Goal: Information Seeking & Learning: Learn about a topic

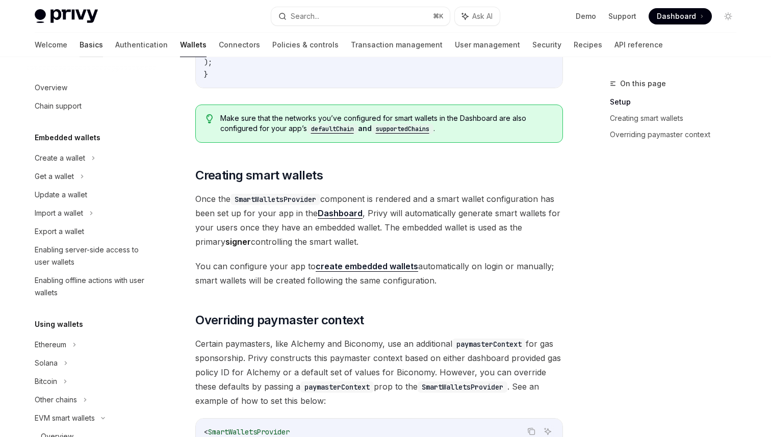
click at [80, 48] on link "Basics" at bounding box center [91, 45] width 23 height 24
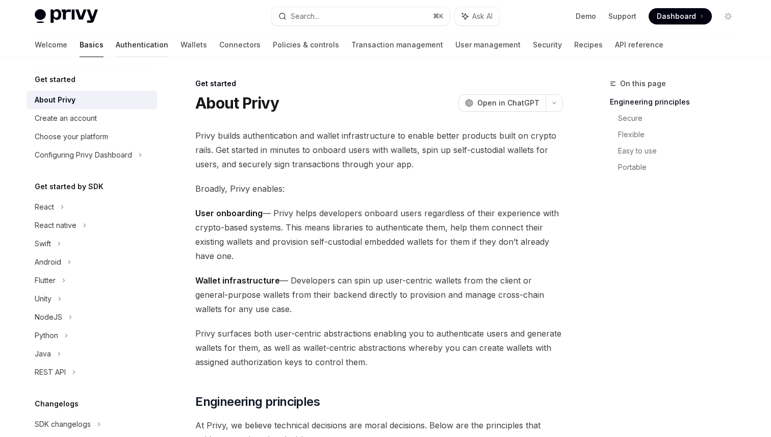
click at [116, 42] on link "Authentication" at bounding box center [142, 45] width 53 height 24
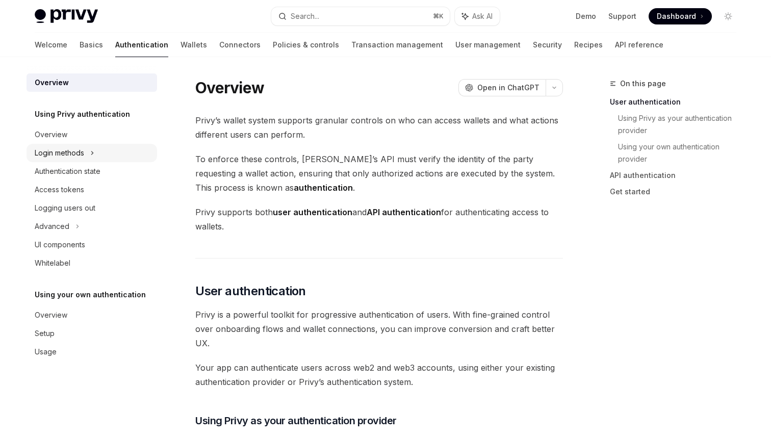
click at [72, 151] on div "Login methods" at bounding box center [59, 153] width 49 height 12
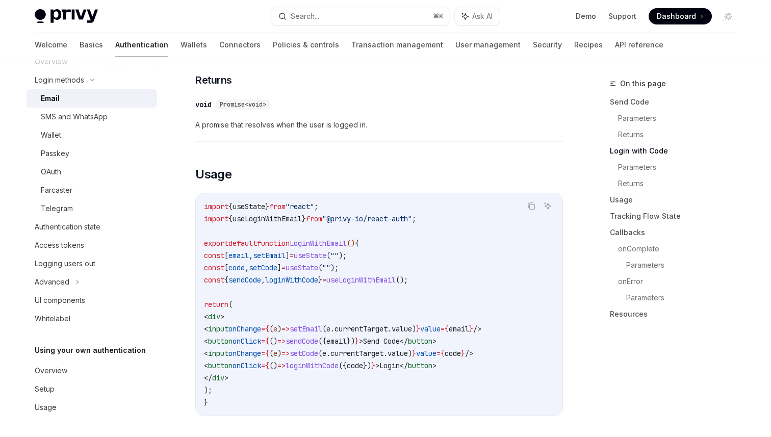
scroll to position [834, 0]
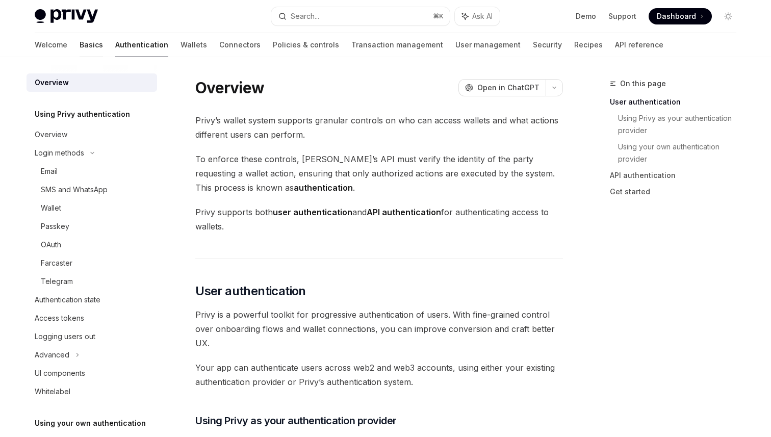
click at [80, 46] on link "Basics" at bounding box center [91, 45] width 23 height 24
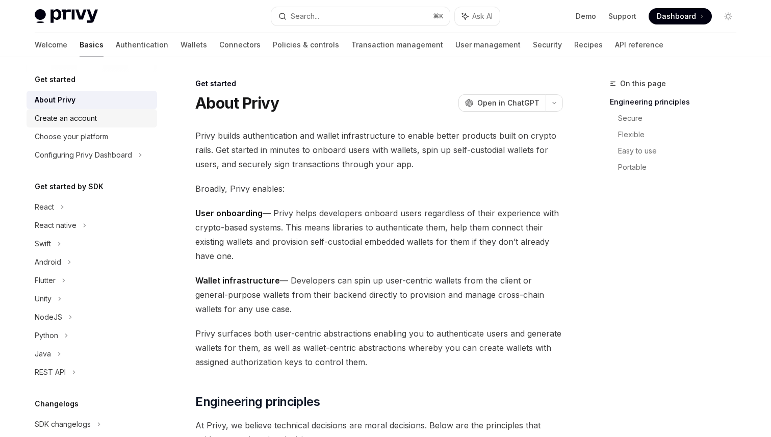
click at [102, 117] on div "Create an account" at bounding box center [93, 118] width 116 height 12
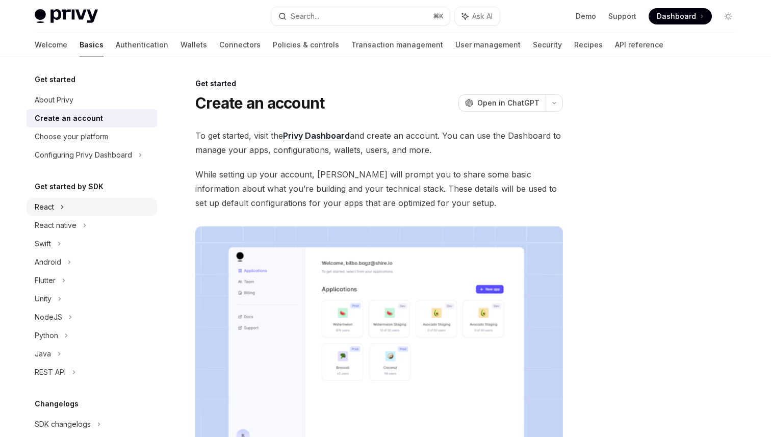
click at [83, 205] on div "React" at bounding box center [92, 207] width 131 height 18
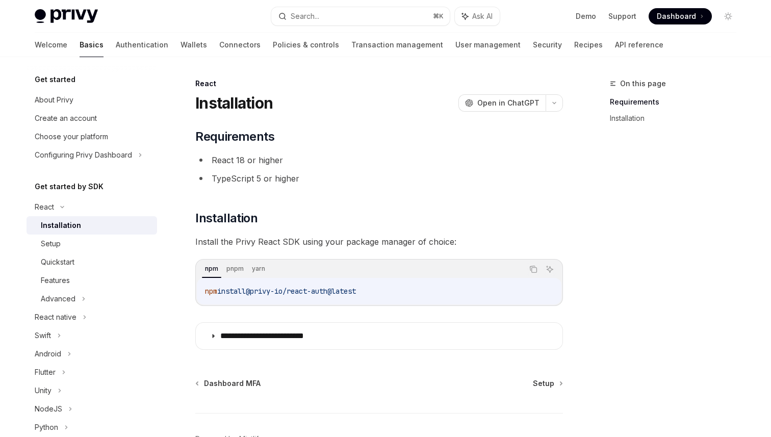
scroll to position [64, 0]
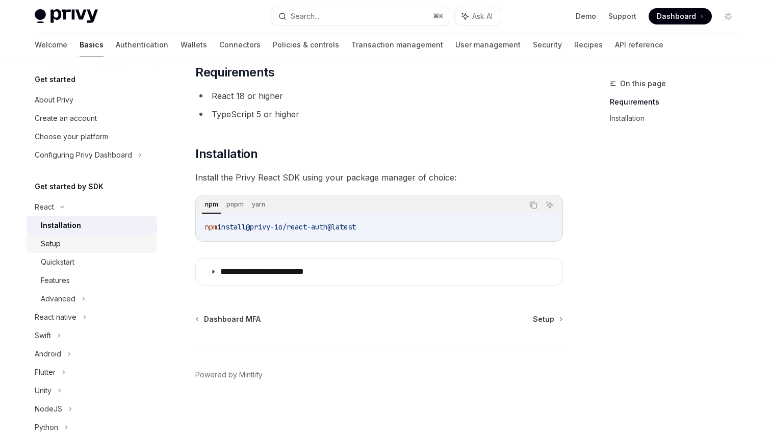
click at [77, 246] on div "Setup" at bounding box center [96, 244] width 110 height 12
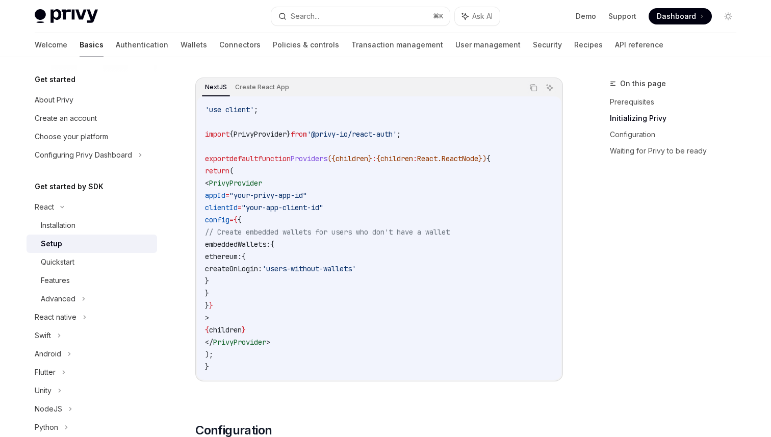
scroll to position [319, 0]
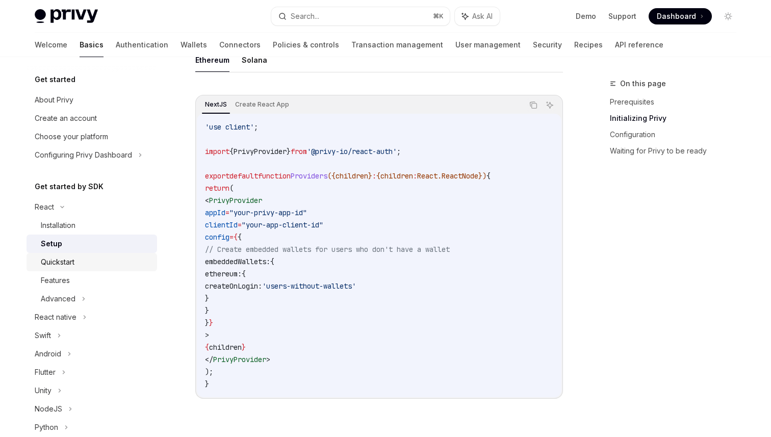
click at [89, 262] on div "Quickstart" at bounding box center [96, 262] width 110 height 12
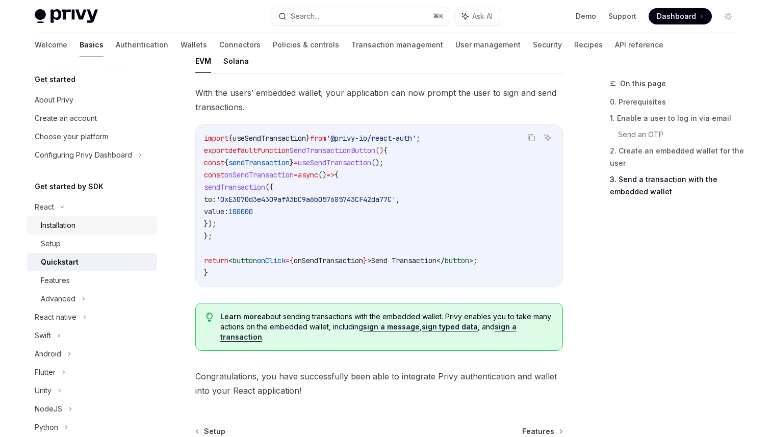
scroll to position [876, 0]
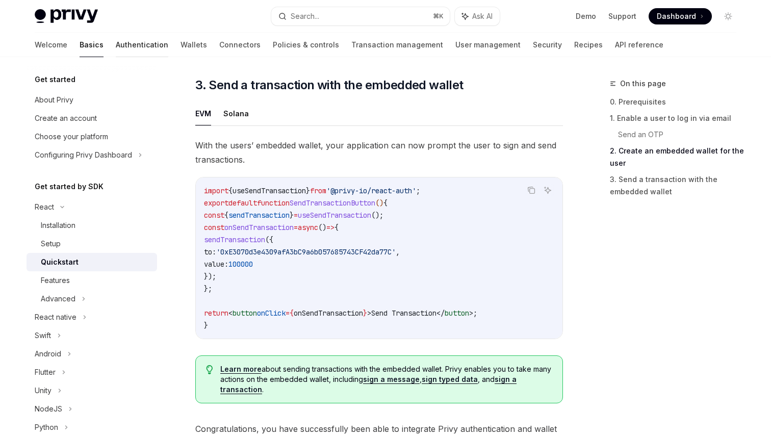
click at [116, 43] on link "Authentication" at bounding box center [142, 45] width 53 height 24
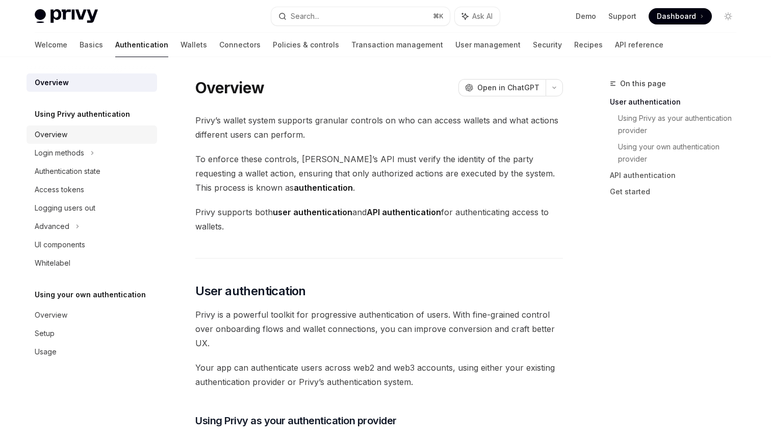
click at [71, 130] on div "Overview" at bounding box center [93, 134] width 116 height 12
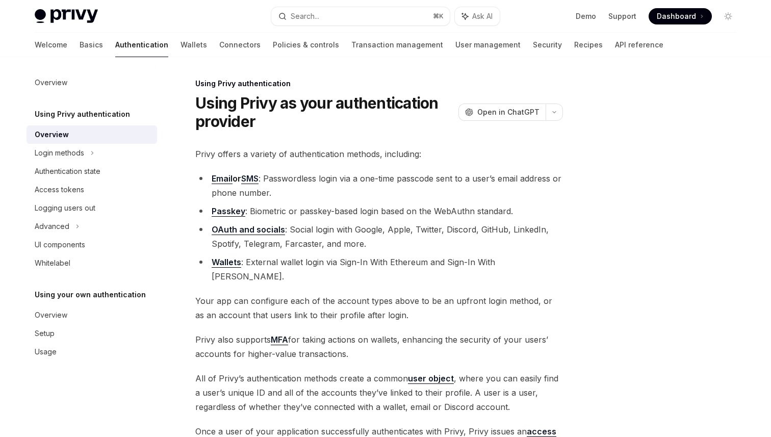
scroll to position [167, 0]
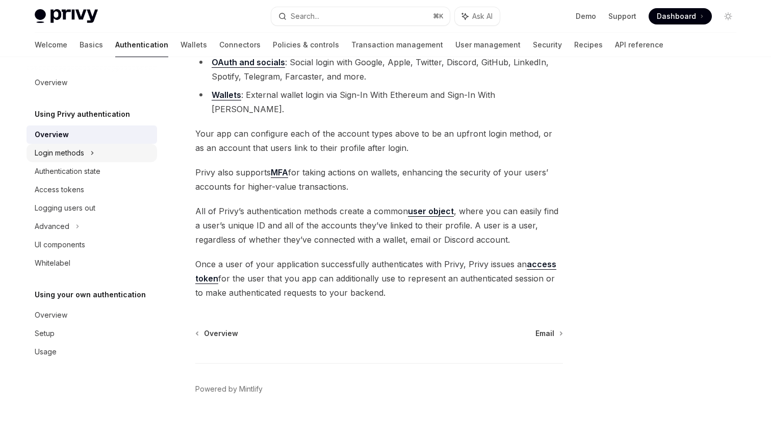
click at [95, 154] on div "Login methods" at bounding box center [92, 153] width 131 height 18
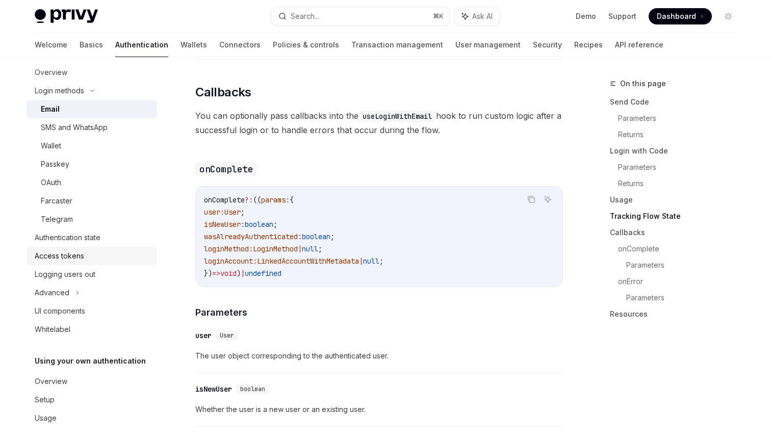
scroll to position [73, 0]
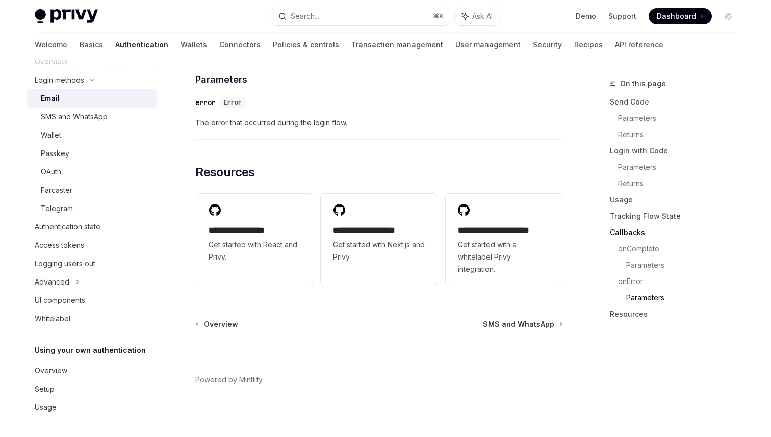
type textarea "*"
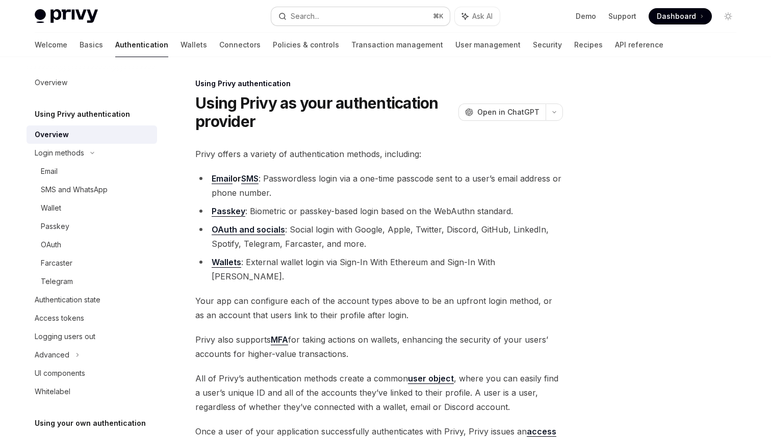
click at [333, 8] on button "Search... ⌘ K" at bounding box center [360, 16] width 178 height 18
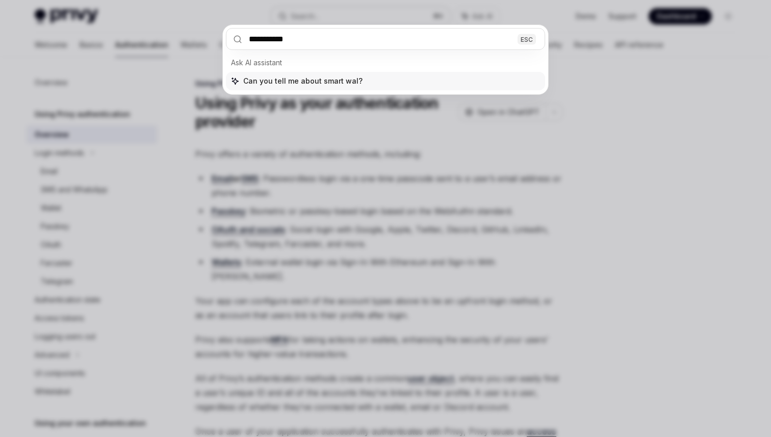
type input "**********"
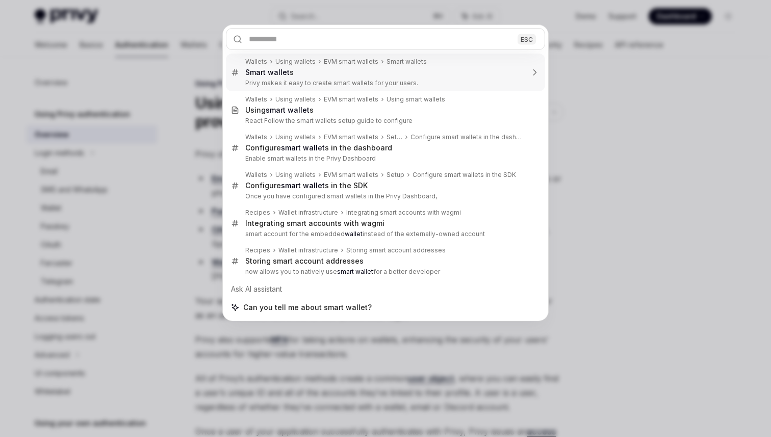
scroll to position [189, 0]
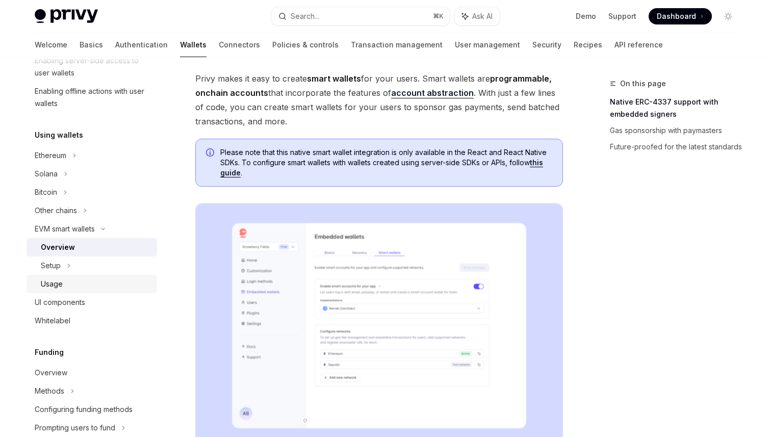
click at [110, 284] on div "Usage" at bounding box center [96, 284] width 110 height 12
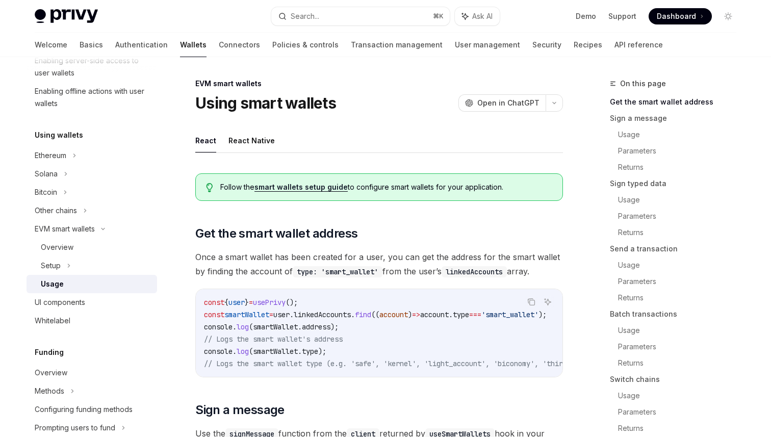
click at [291, 188] on link "smart wallets setup guide" at bounding box center [300, 187] width 93 height 9
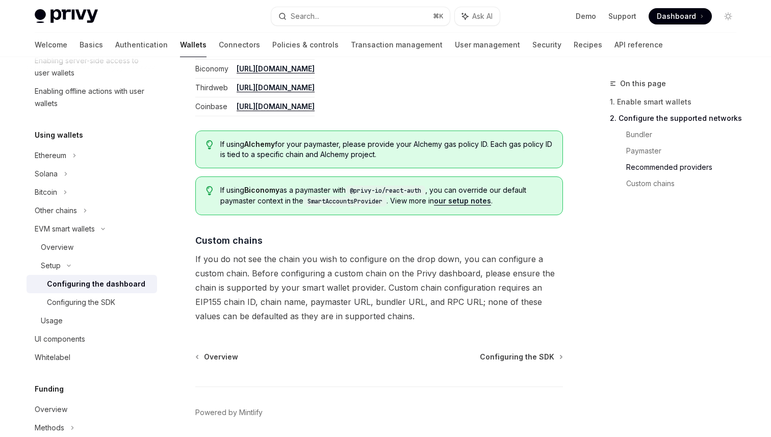
scroll to position [1344, 0]
click at [88, 249] on div "Overview" at bounding box center [96, 247] width 110 height 12
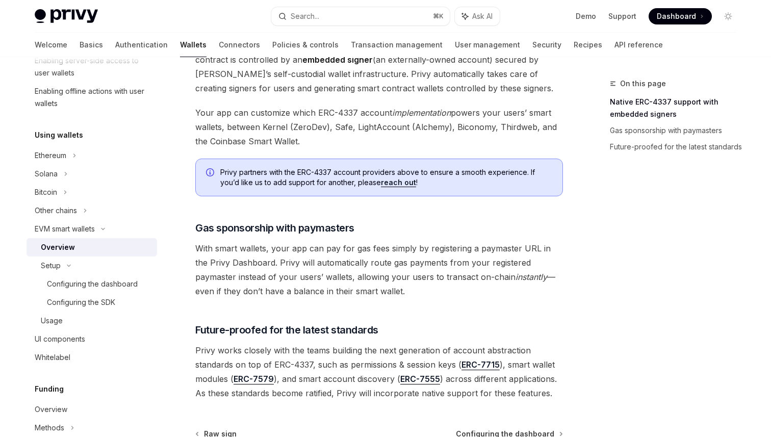
scroll to position [787, 0]
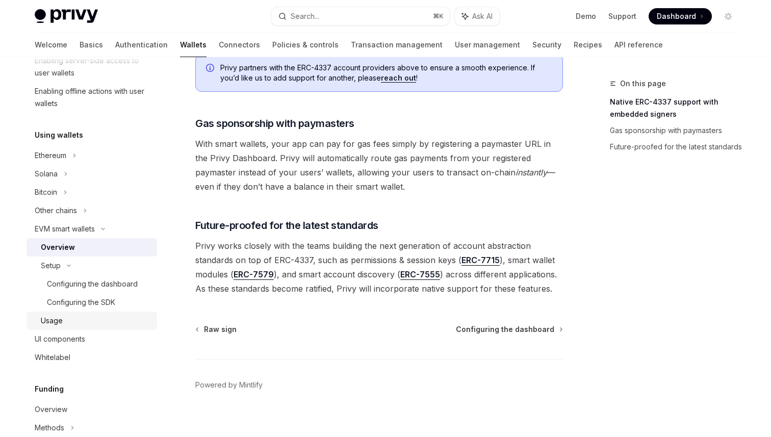
click at [95, 323] on div "Usage" at bounding box center [96, 321] width 110 height 12
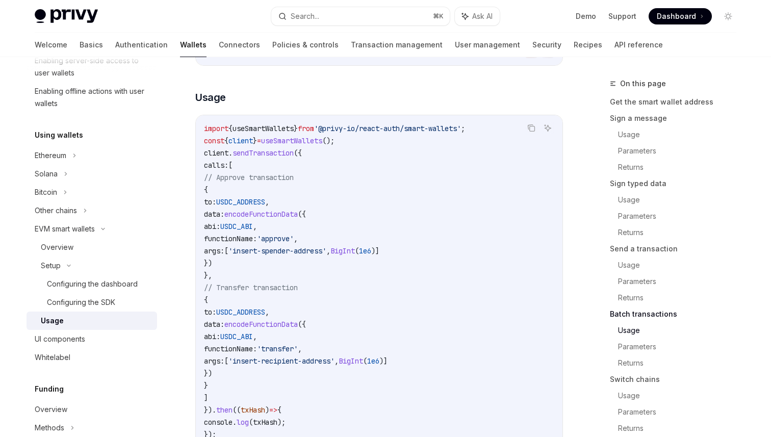
scroll to position [2407, 0]
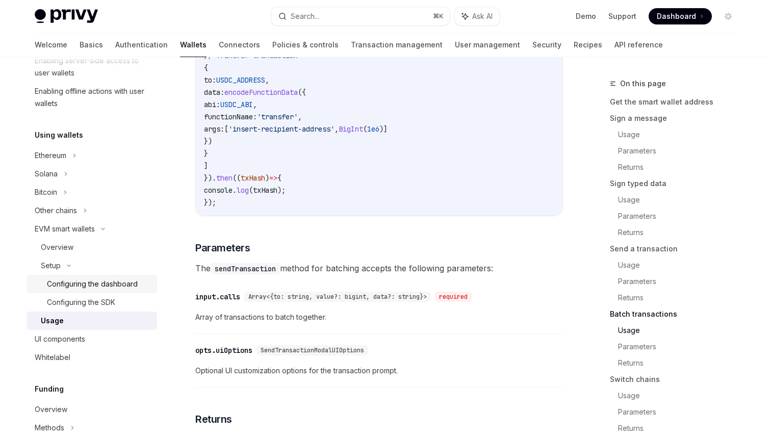
click at [107, 290] on link "Configuring the dashboard" at bounding box center [92, 284] width 131 height 18
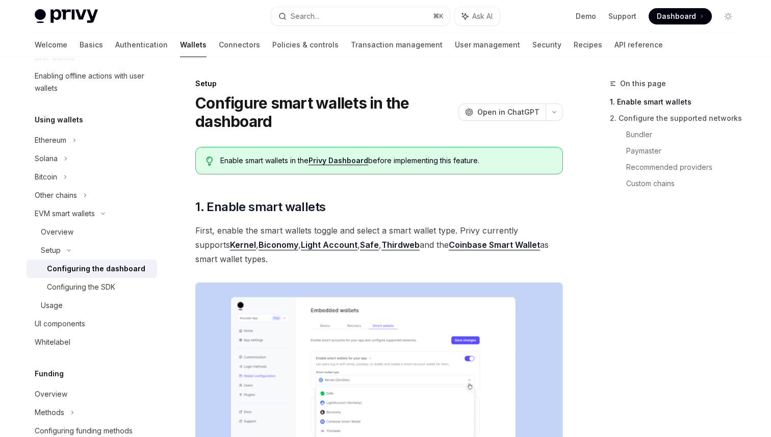
scroll to position [204, 0]
click at [125, 283] on div "Configuring the SDK" at bounding box center [99, 287] width 104 height 12
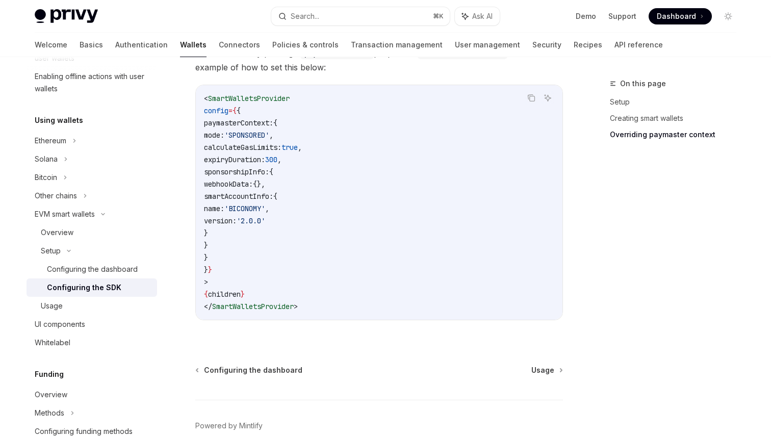
scroll to position [892, 0]
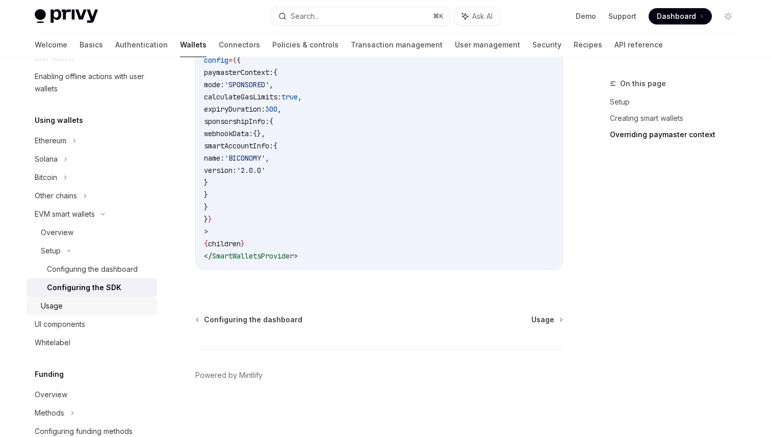
click at [122, 305] on div "Usage" at bounding box center [96, 306] width 110 height 12
type textarea "*"
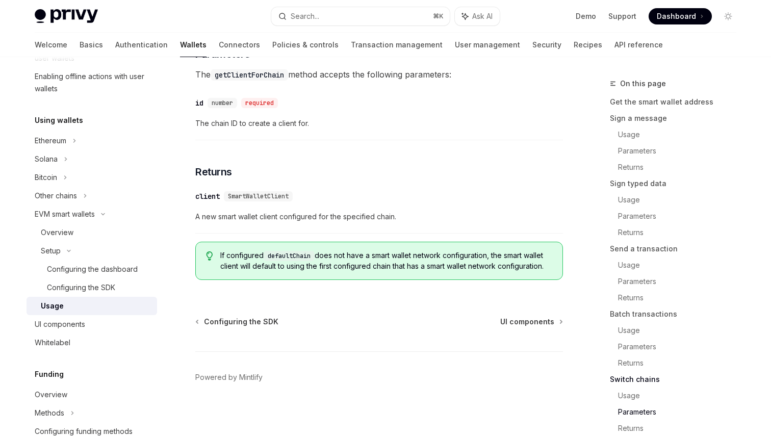
scroll to position [3142, 0]
click at [311, 18] on div "Search..." at bounding box center [305, 16] width 29 height 12
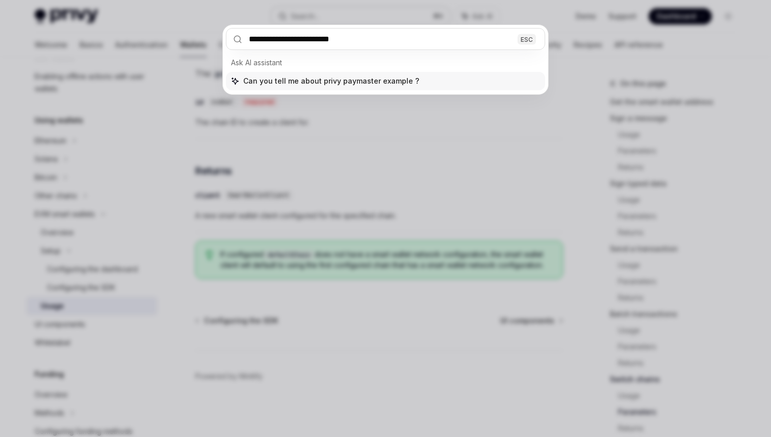
type input "**********"
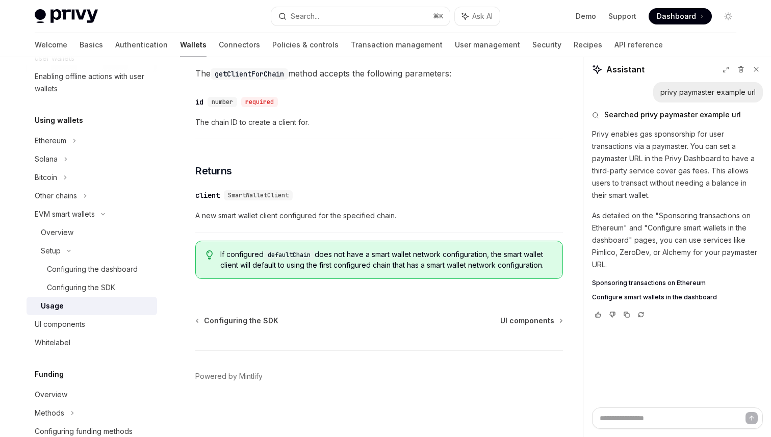
type textarea "*"
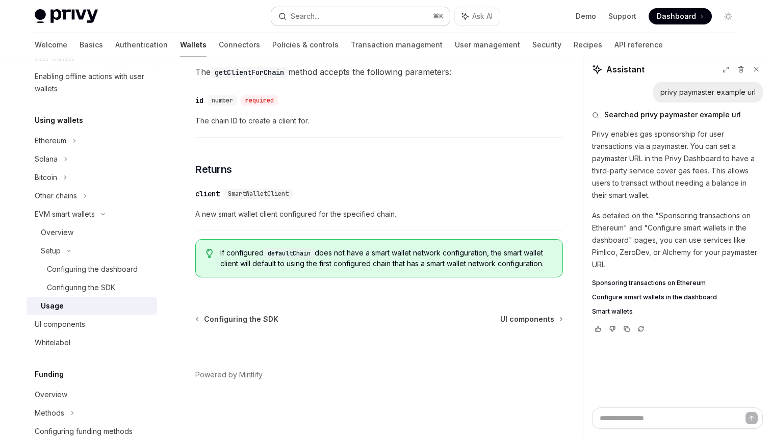
click at [307, 12] on div "Search..." at bounding box center [305, 16] width 29 height 12
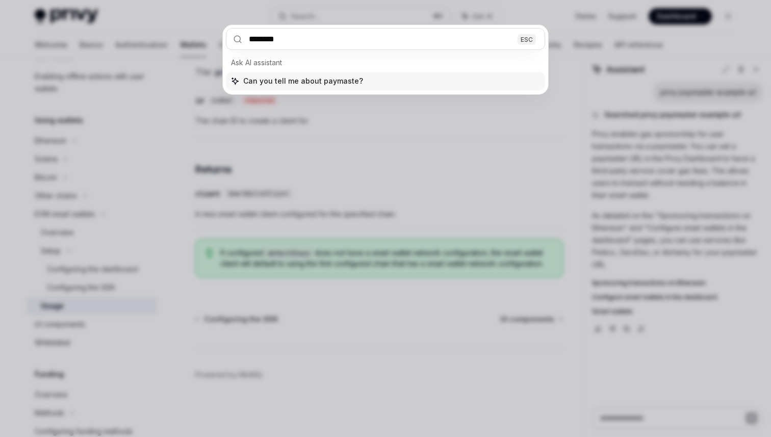
type input "*********"
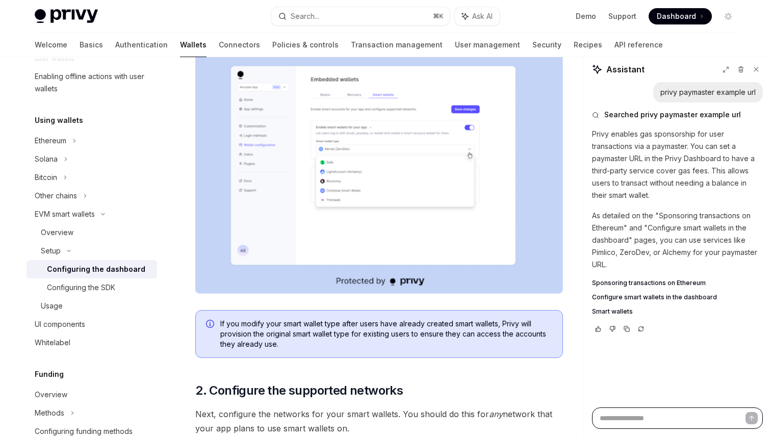
scroll to position [197, 0]
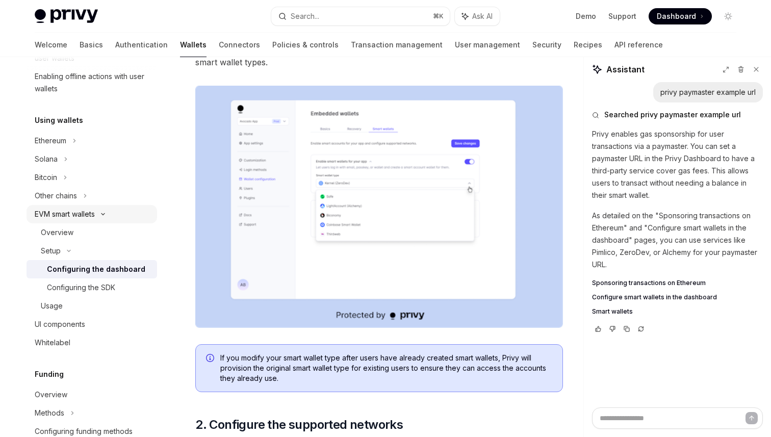
click at [80, 222] on div "EVM smart wallets" at bounding box center [92, 214] width 131 height 18
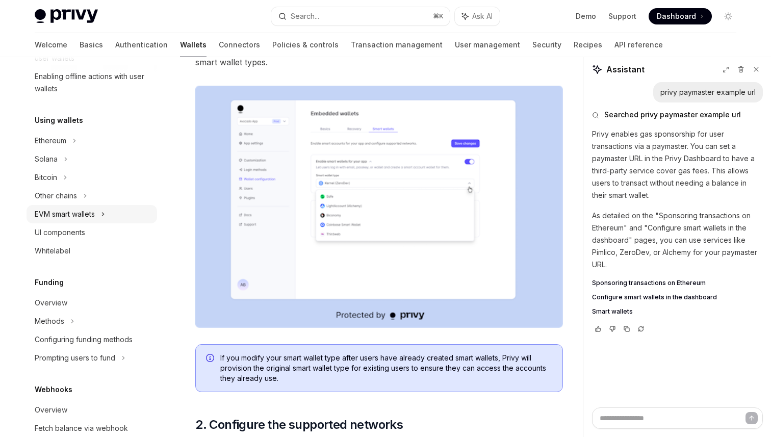
click at [80, 221] on div "EVM smart wallets" at bounding box center [92, 214] width 131 height 18
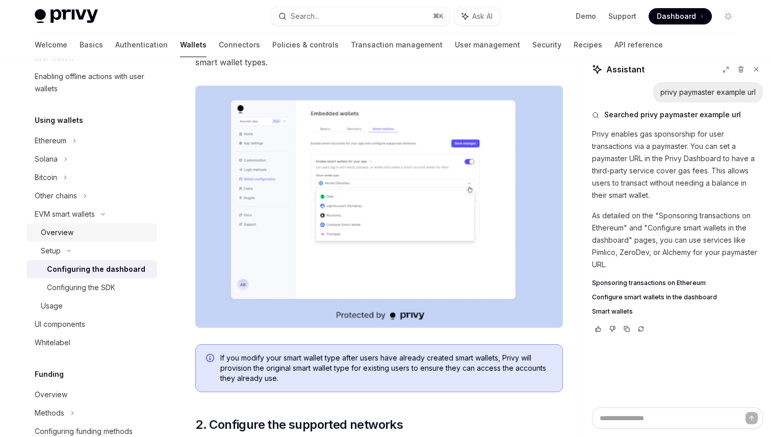
click at [80, 232] on div "Overview" at bounding box center [96, 232] width 110 height 12
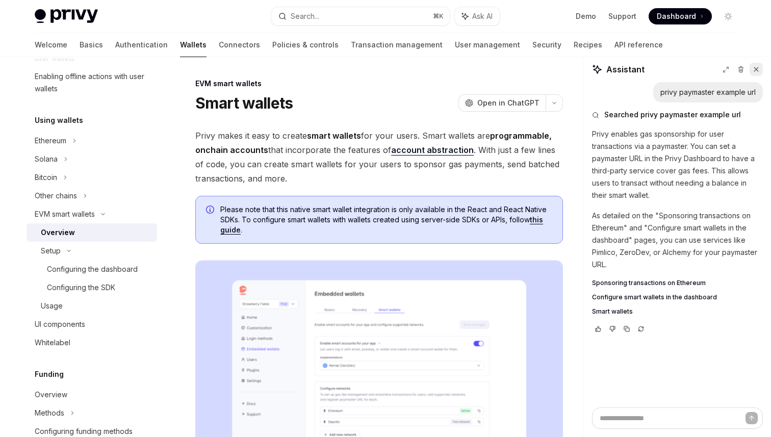
click at [754, 65] on button at bounding box center [755, 69] width 13 height 13
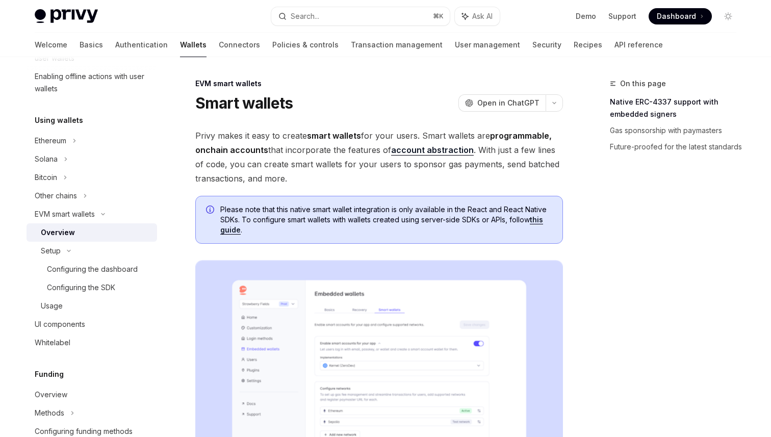
click at [235, 229] on link "this guide" at bounding box center [381, 224] width 323 height 19
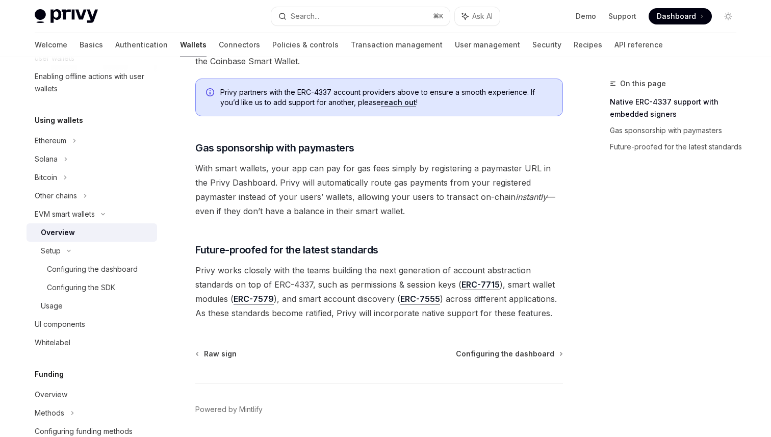
scroll to position [787, 0]
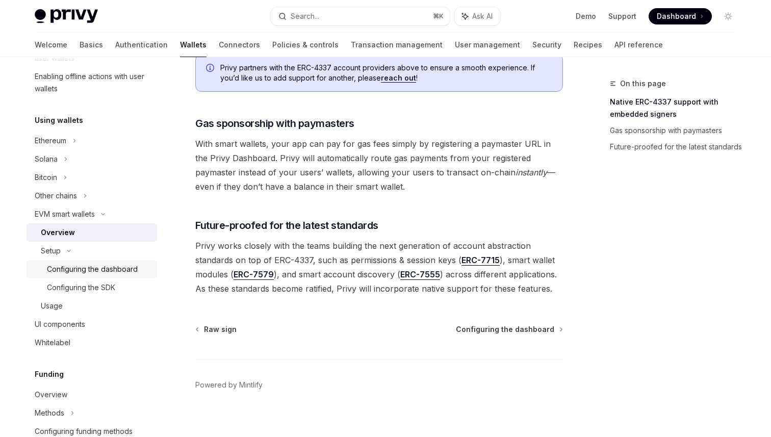
click at [118, 265] on div "Configuring the dashboard" at bounding box center [92, 269] width 91 height 12
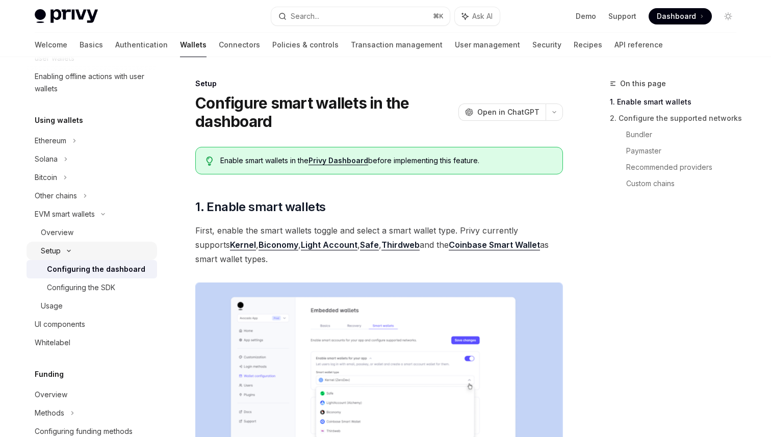
click at [94, 250] on div "Setup" at bounding box center [92, 251] width 131 height 18
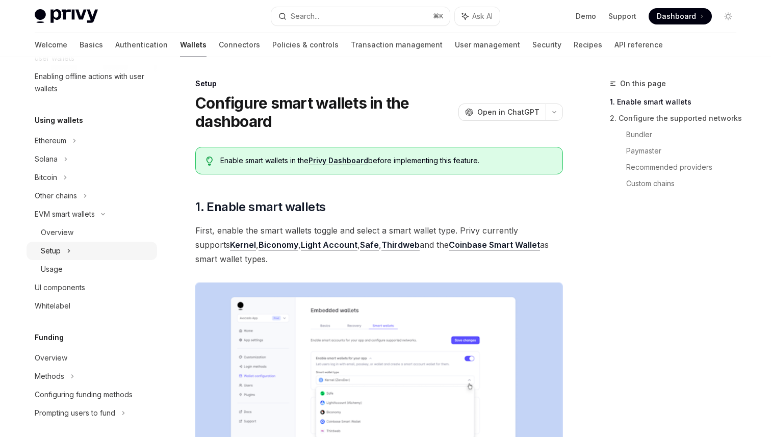
click at [99, 253] on div "Setup" at bounding box center [92, 251] width 131 height 18
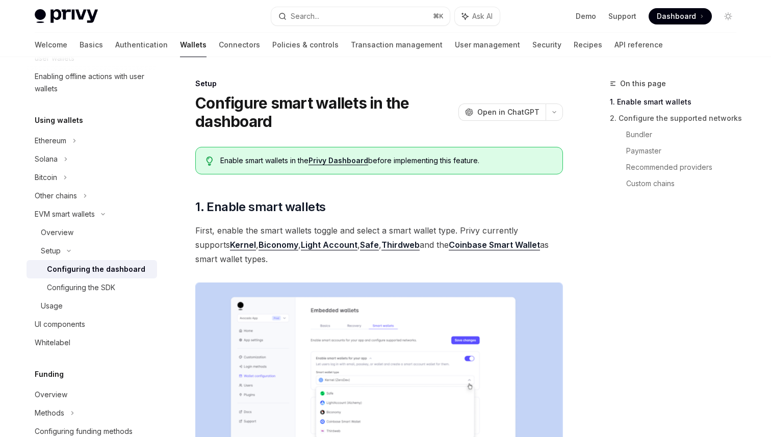
click at [93, 269] on div "Configuring the dashboard" at bounding box center [96, 269] width 98 height 12
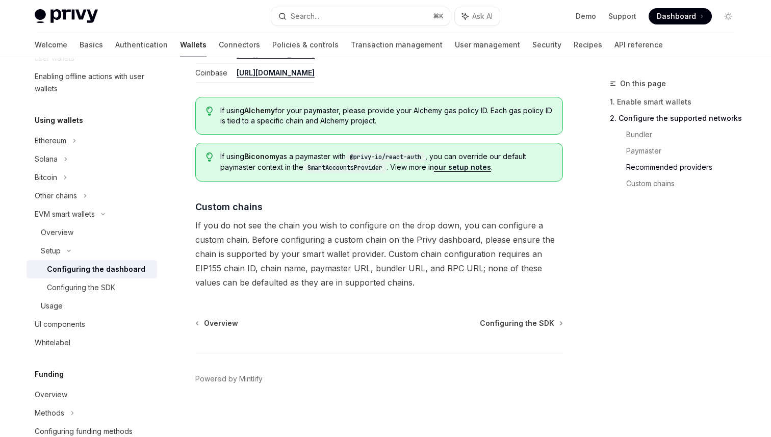
scroll to position [1383, 0]
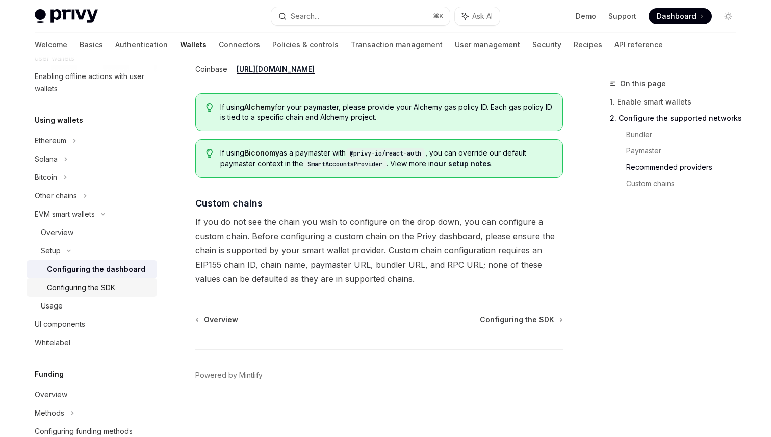
click at [129, 283] on div "Configuring the SDK" at bounding box center [99, 287] width 104 height 12
type textarea "*"
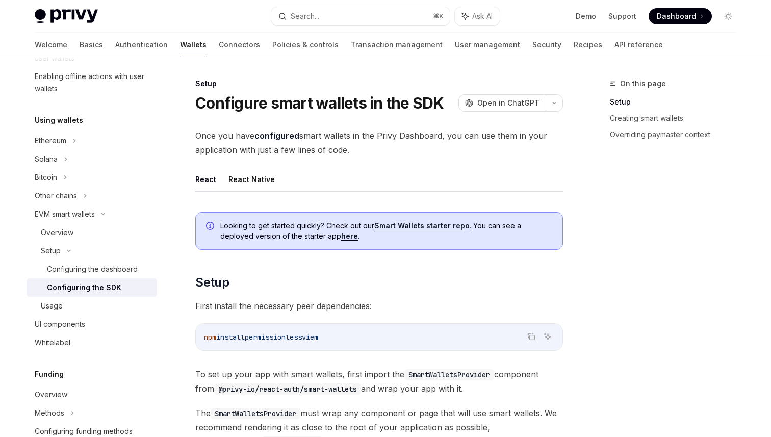
click at [413, 224] on link "Smart Wallets starter repo" at bounding box center [421, 225] width 95 height 9
click at [341, 238] on link "here" at bounding box center [349, 235] width 17 height 9
click at [306, 17] on div "Search..." at bounding box center [305, 16] width 29 height 12
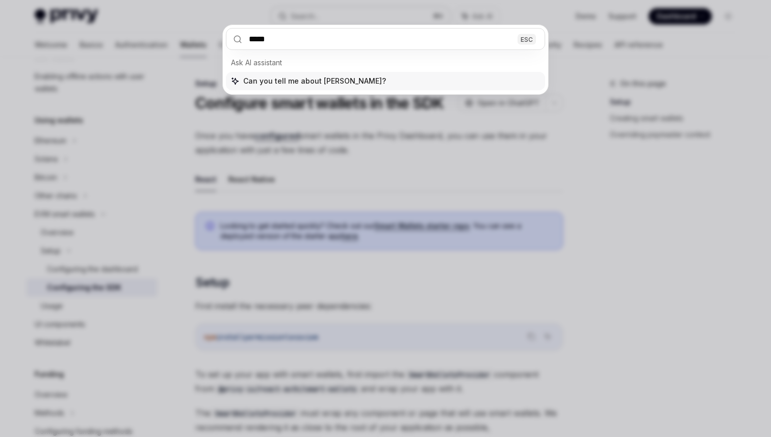
type input "******"
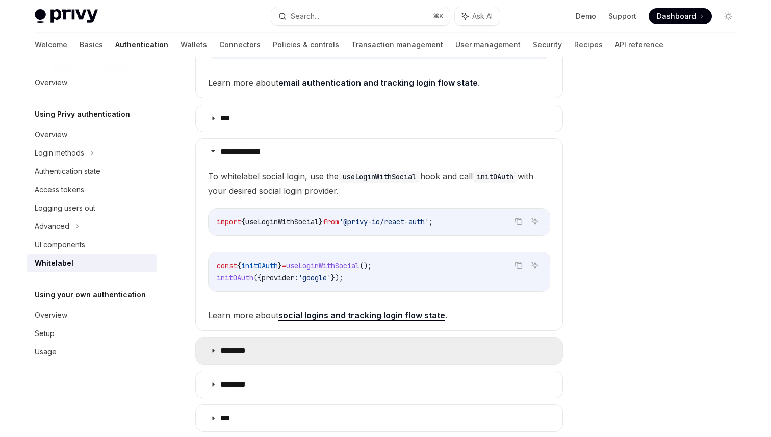
scroll to position [371, 0]
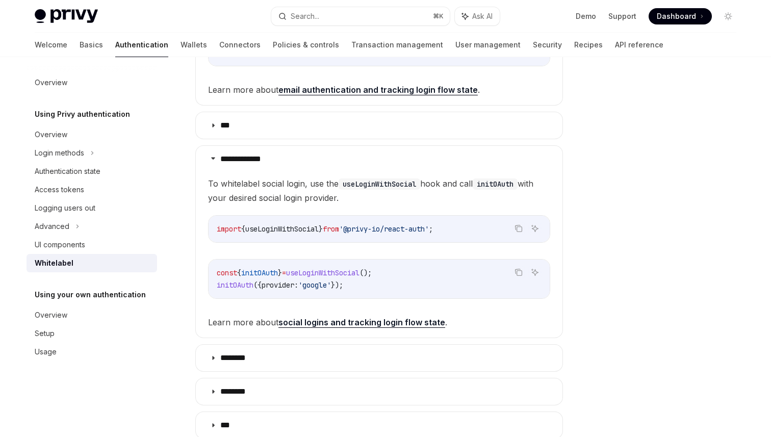
click at [356, 324] on link "social logins and tracking login flow state" at bounding box center [361, 322] width 167 height 11
type textarea "*"
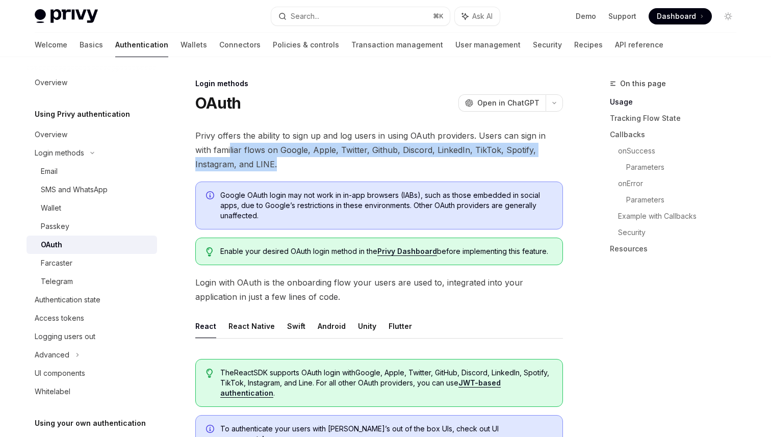
drag, startPoint x: 239, startPoint y: 164, endPoint x: 211, endPoint y: 157, distance: 29.1
click at [211, 157] on span "Privy offers the ability to sign up and log users in using OAuth providers. Use…" at bounding box center [379, 149] width 368 height 43
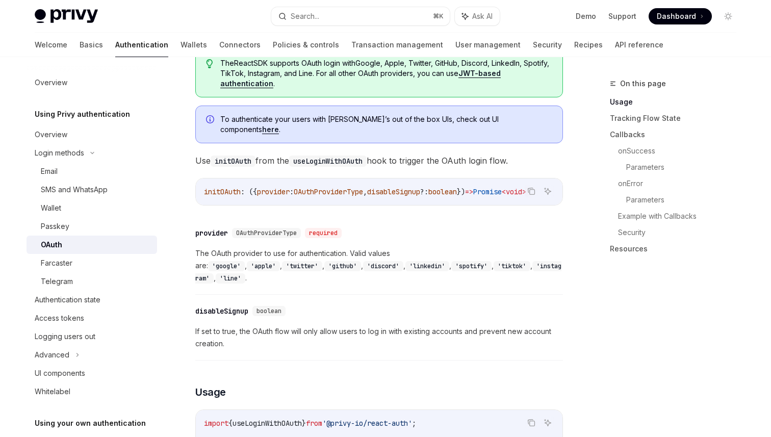
scroll to position [413, 0]
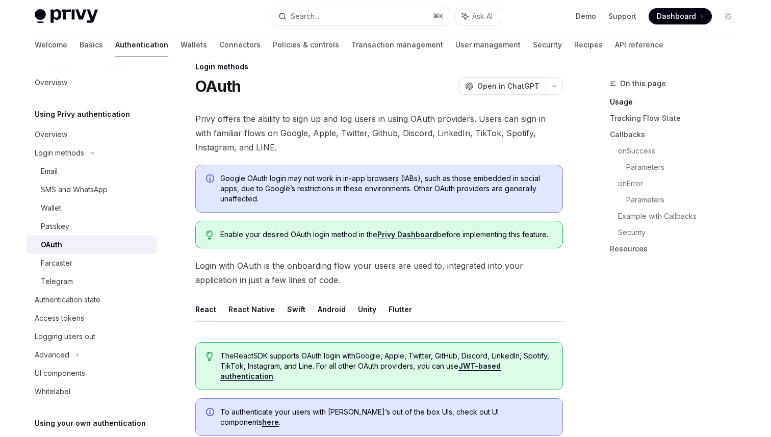
scroll to position [0, 0]
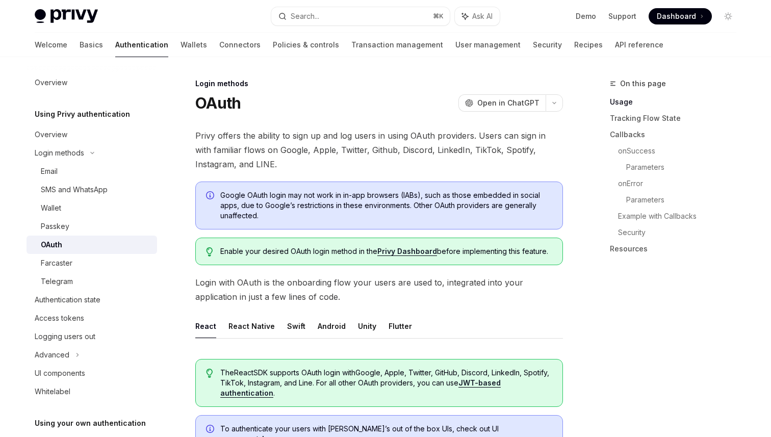
click at [218, 163] on span "Privy offers the ability to sign up and log users in using OAuth providers. Use…" at bounding box center [379, 149] width 368 height 43
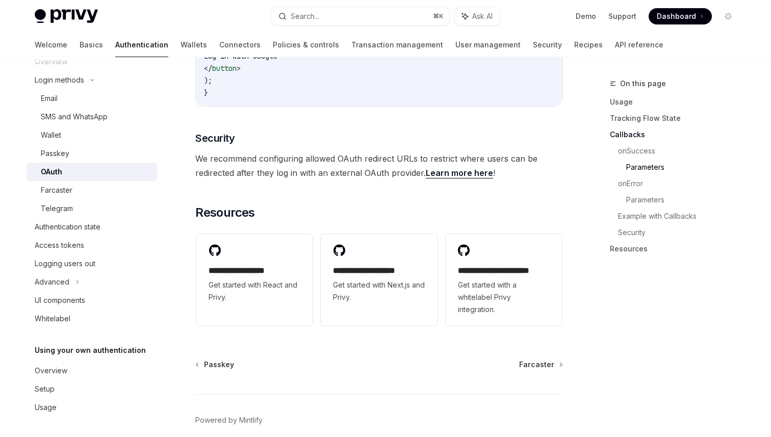
scroll to position [2161, 0]
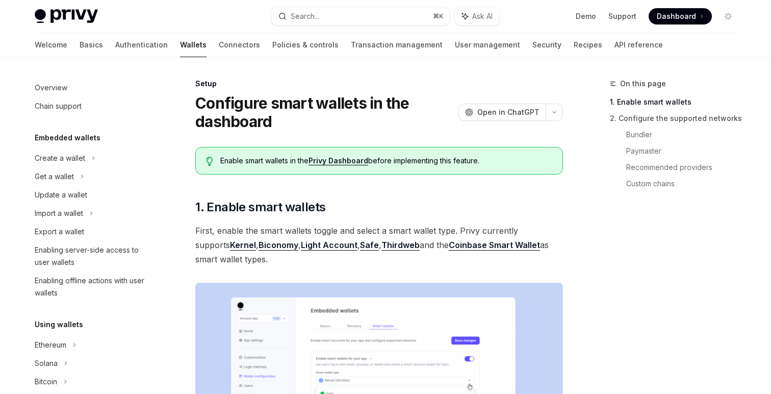
scroll to position [248, 0]
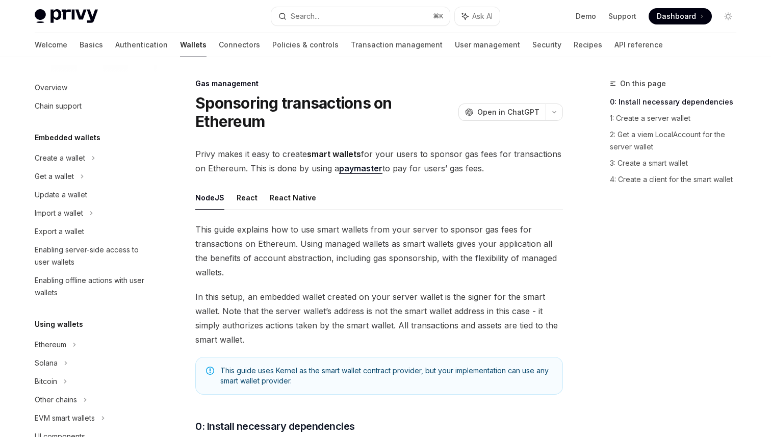
scroll to position [445, 0]
